Goal: Transaction & Acquisition: Purchase product/service

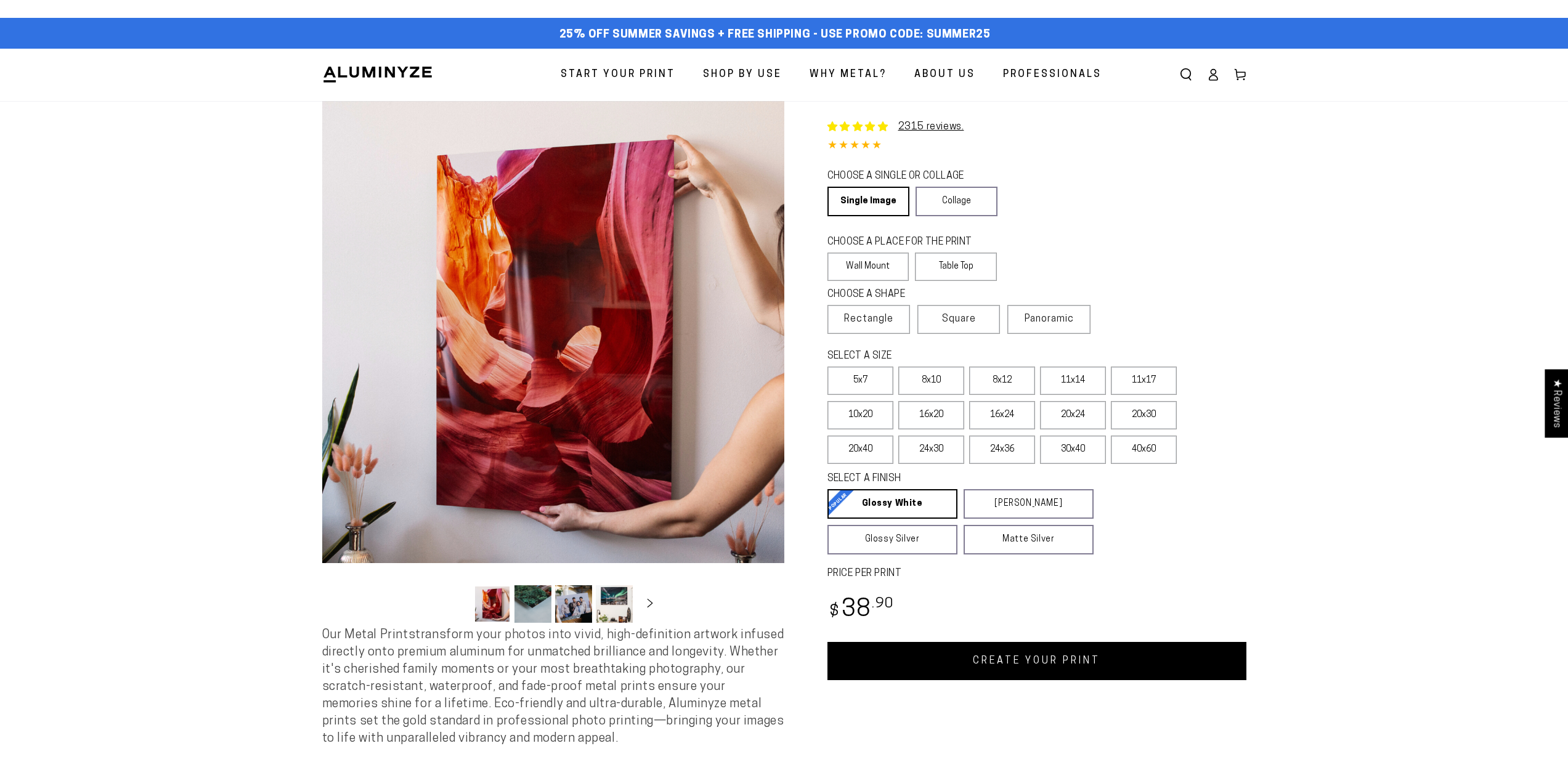
select select "**********"
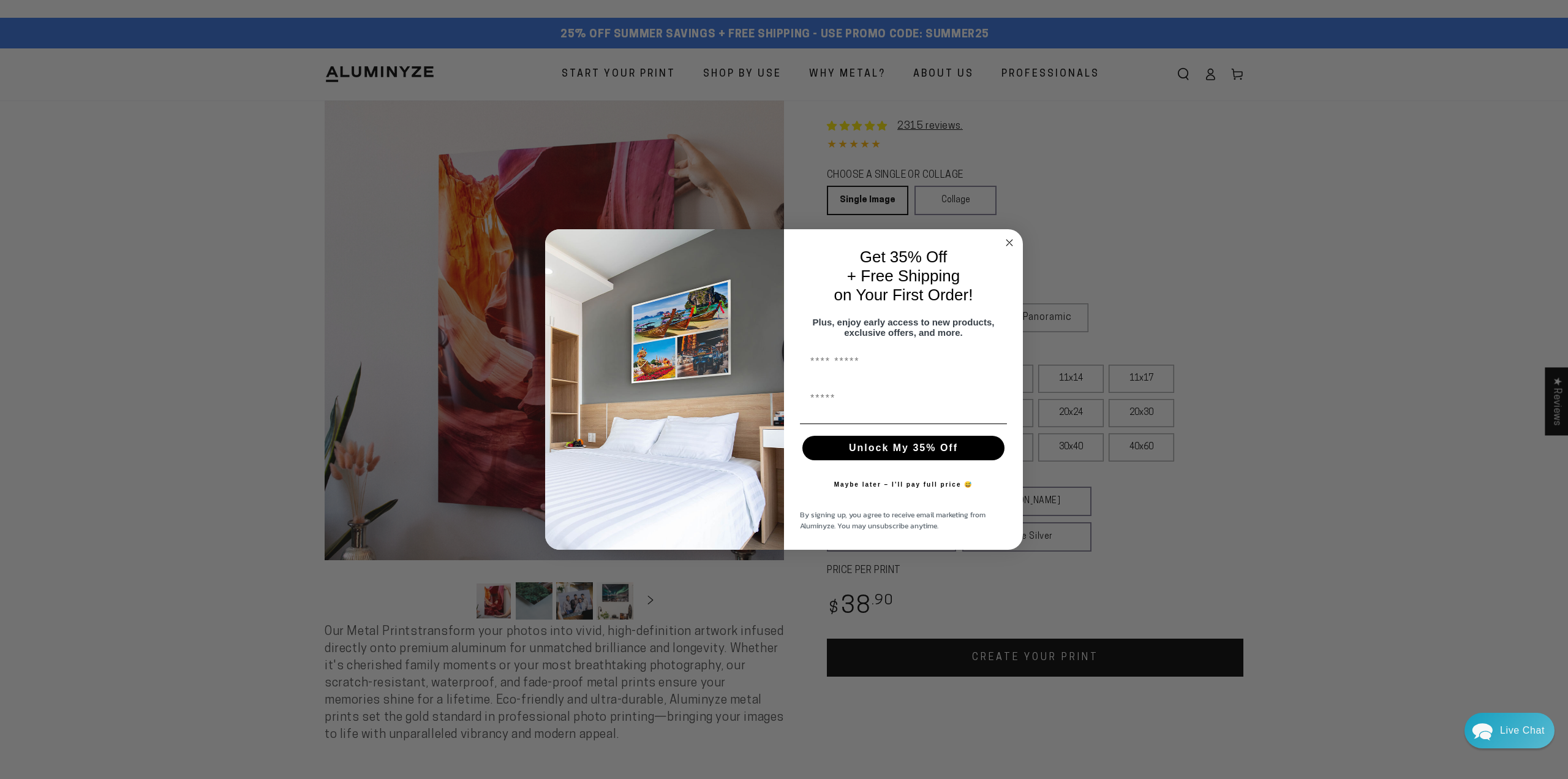
click at [1010, 240] on icon "Close dialog" at bounding box center [1010, 243] width 6 height 6
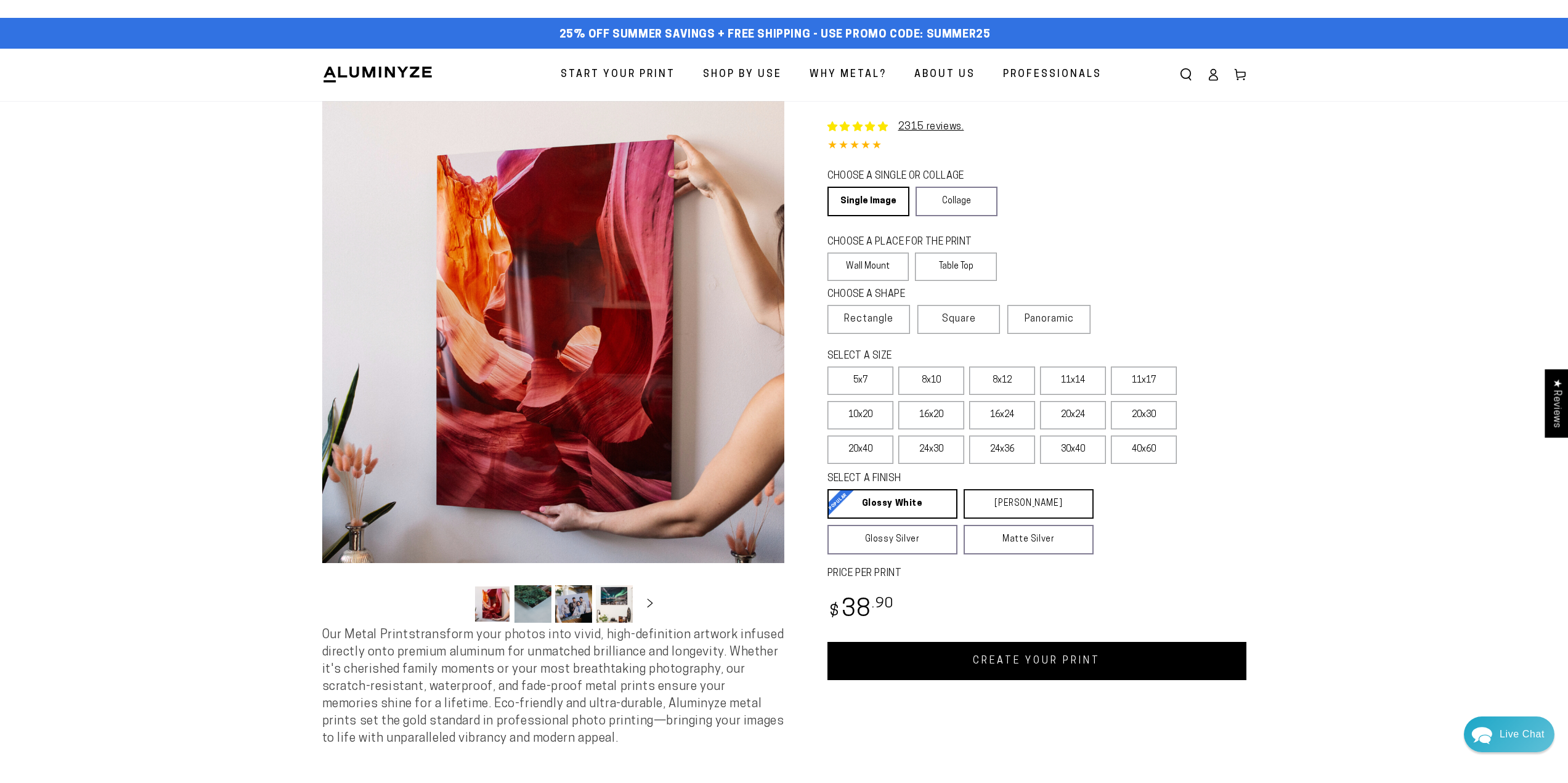
click at [1051, 506] on link "[PERSON_NAME] Matte White Our matte white surface offers a flatter tone and sli…" at bounding box center [1028, 504] width 130 height 29
click at [1140, 383] on label "11x17" at bounding box center [1144, 380] width 66 height 29
click at [946, 378] on label "8x10" at bounding box center [931, 380] width 66 height 29
click at [868, 375] on label "5x7" at bounding box center [860, 380] width 66 height 29
click at [1172, 380] on label "11x17" at bounding box center [1144, 380] width 66 height 29
